Goal: Transaction & Acquisition: Book appointment/travel/reservation

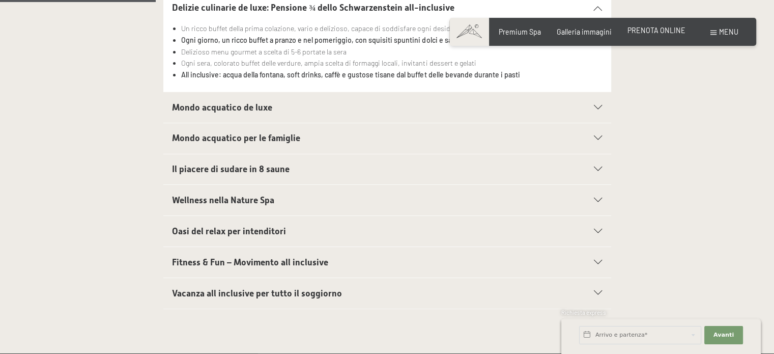
click at [660, 35] on div "PRENOTA ONLINE" at bounding box center [656, 30] width 58 height 10
click at [653, 30] on span "PRENOTA ONLINE" at bounding box center [656, 30] width 58 height 9
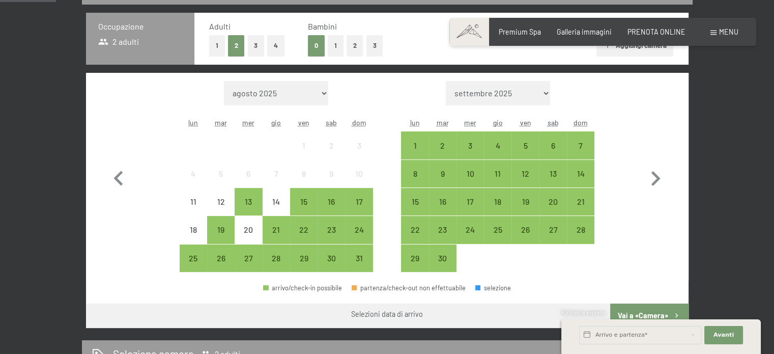
scroll to position [265, 0]
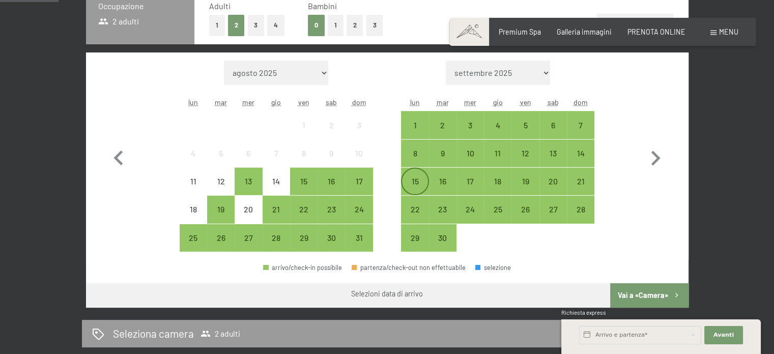
click at [410, 181] on div "15" at bounding box center [414, 189] width 25 height 25
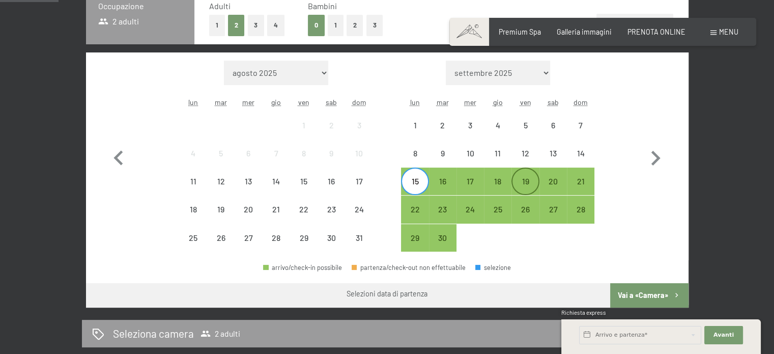
click at [530, 180] on div "19" at bounding box center [524, 189] width 25 height 25
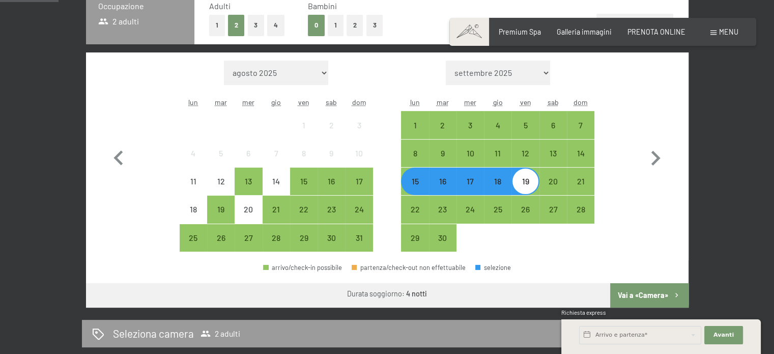
click at [626, 287] on button "Vai a «Camera»" at bounding box center [649, 295] width 78 height 24
